Goal: Task Accomplishment & Management: Use online tool/utility

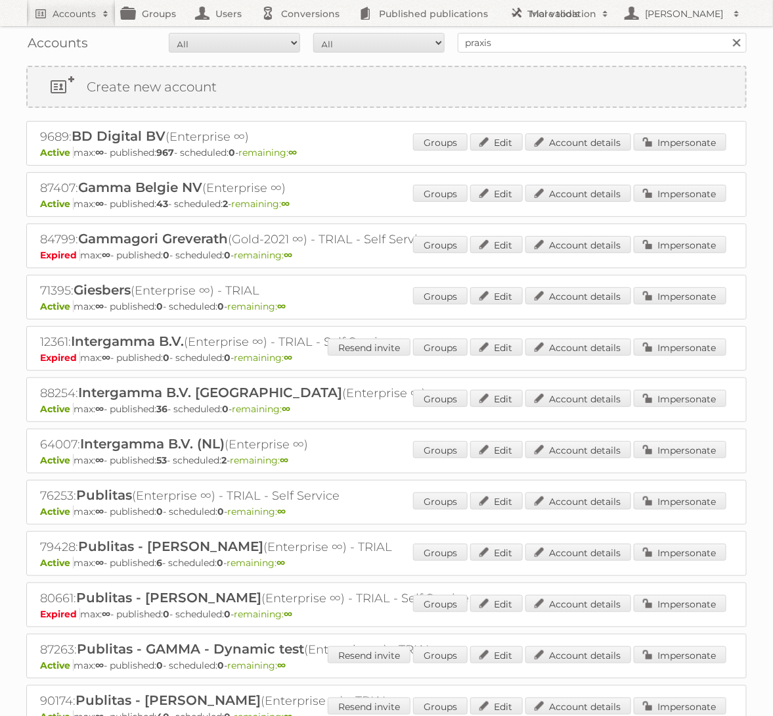
type input "Praxis"
click at [727, 33] on input "Search" at bounding box center [737, 43] width 20 height 20
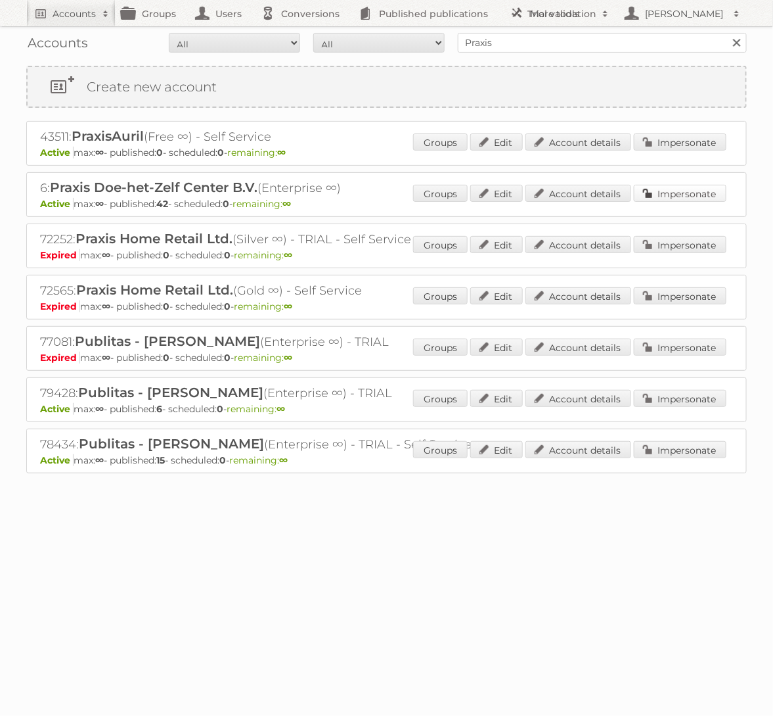
click at [654, 188] on link "Impersonate" at bounding box center [680, 193] width 93 height 17
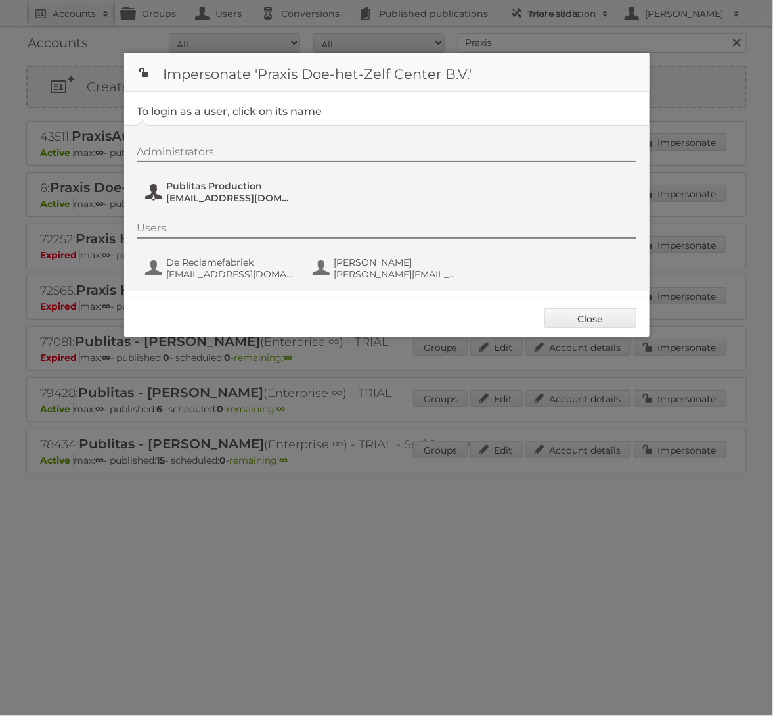
click at [239, 185] on span "Publitas Production" at bounding box center [230, 186] width 127 height 12
